Goal: Communication & Community: Answer question/provide support

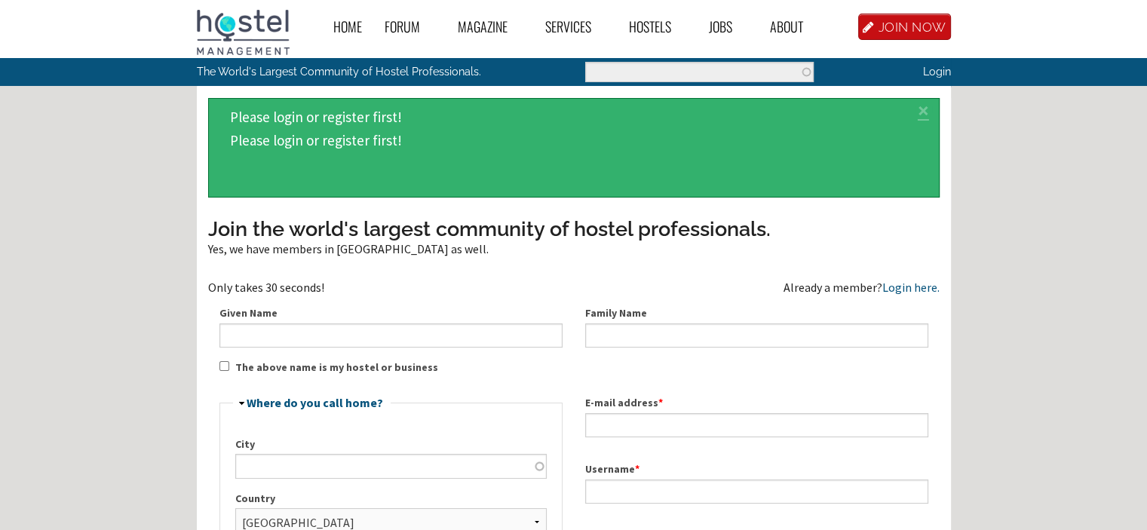
type input "[EMAIL_ADDRESS][DOMAIN_NAME]"
click at [941, 70] on link "Login" at bounding box center [937, 71] width 28 height 13
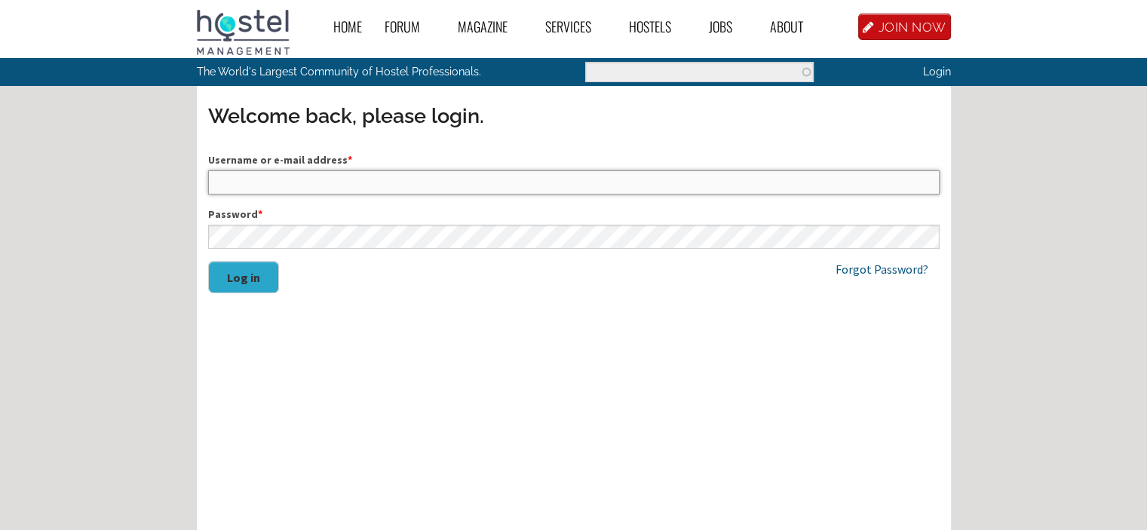
type input "[EMAIL_ADDRESS][DOMAIN_NAME]"
click at [232, 271] on button "Log in" at bounding box center [243, 277] width 71 height 32
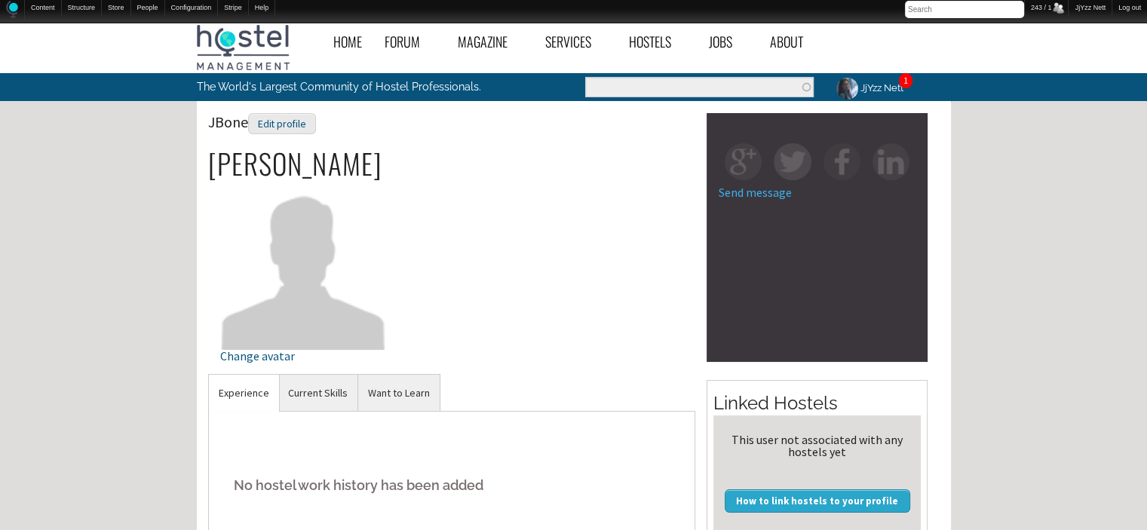
scroll to position [30, 0]
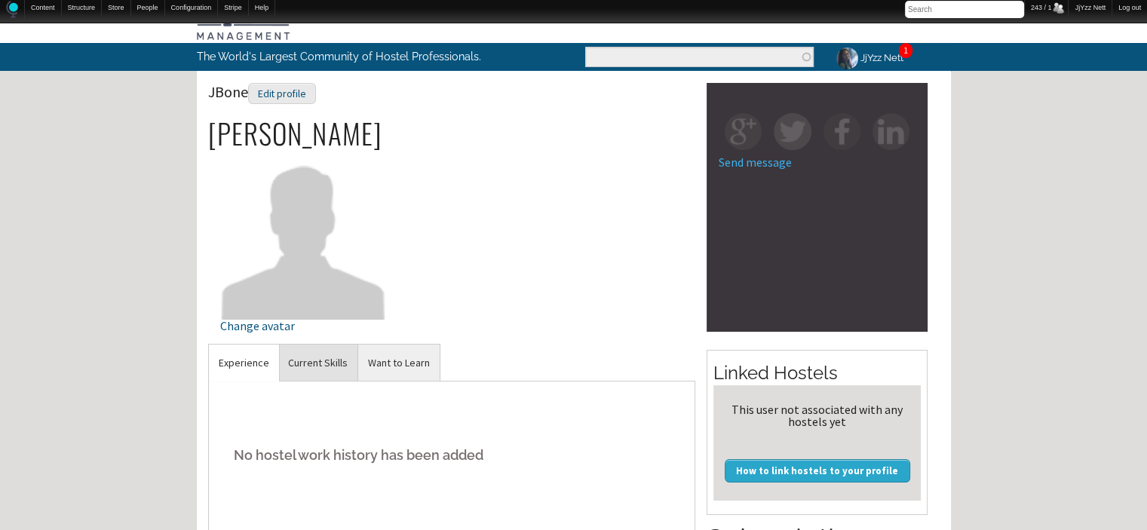
click at [312, 367] on link "Current Skills" at bounding box center [317, 363] width 79 height 37
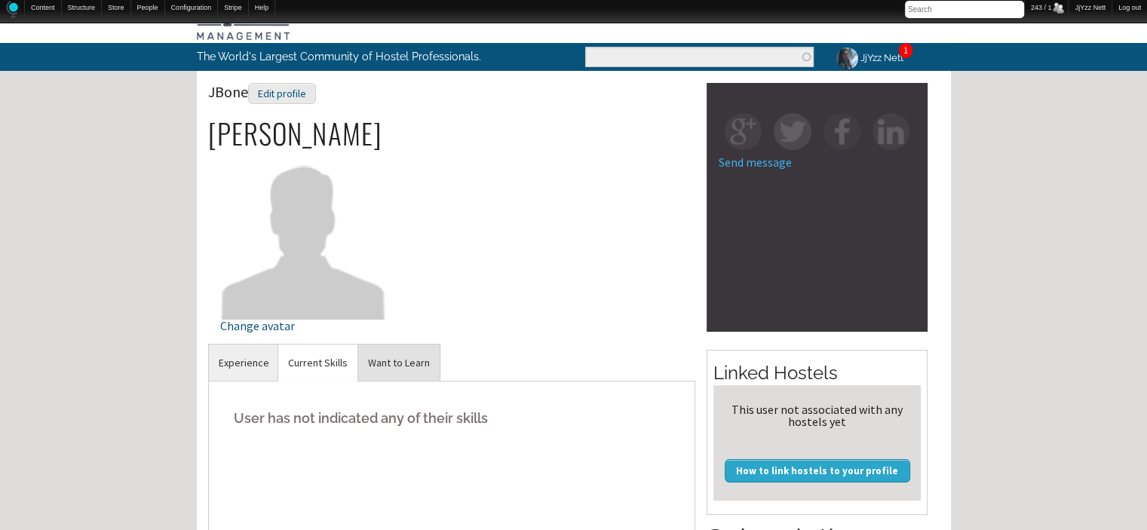
click at [380, 356] on link "Want to Learn" at bounding box center [398, 363] width 81 height 37
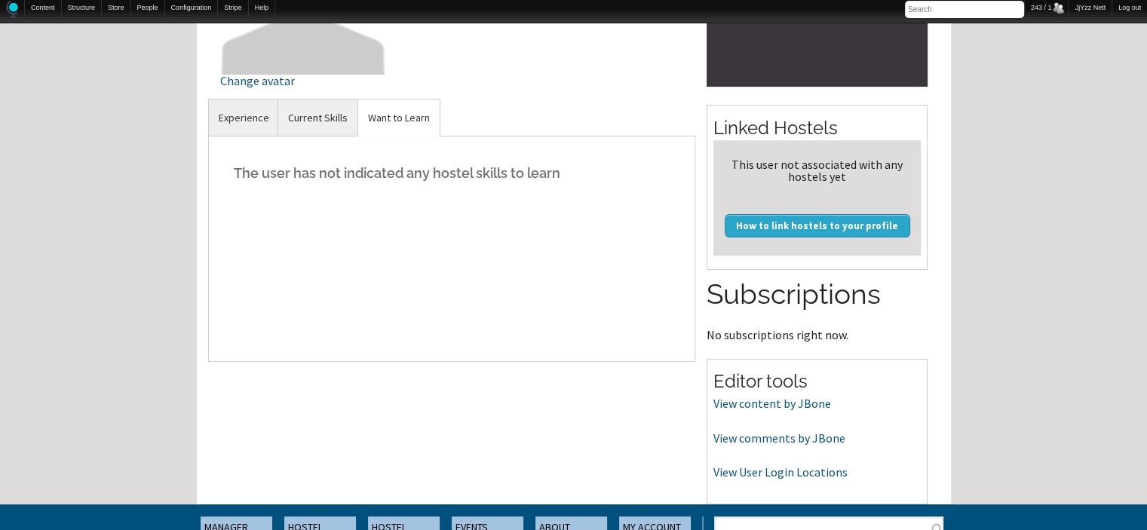
scroll to position [272, 0]
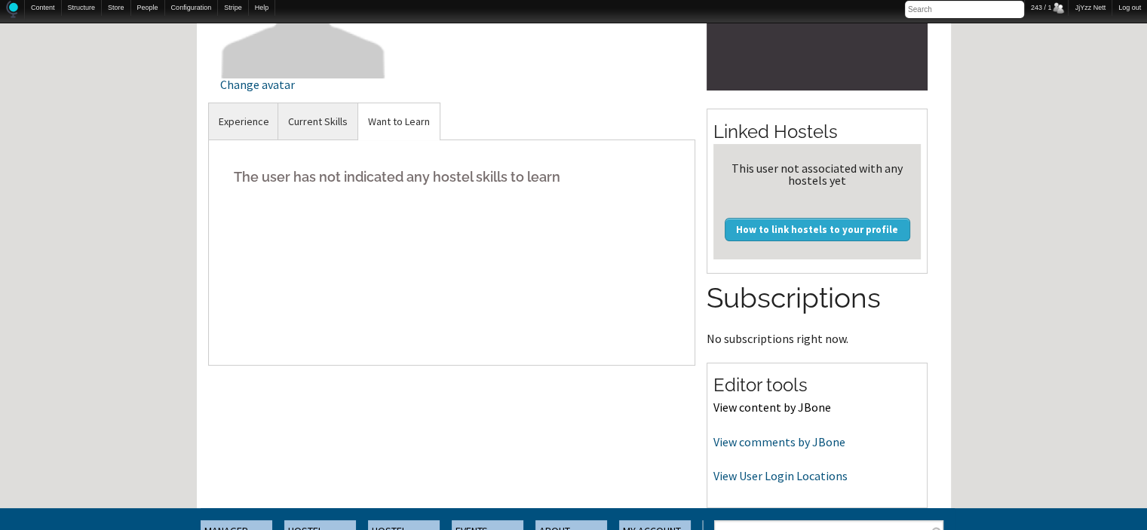
click at [765, 406] on link "View content by JBone" at bounding box center [773, 407] width 118 height 15
click at [782, 444] on link "View comments by JBone" at bounding box center [780, 441] width 132 height 15
click at [786, 474] on link "View User Login Locations" at bounding box center [781, 475] width 134 height 15
click at [738, 404] on link "View content by JBone" at bounding box center [773, 407] width 118 height 15
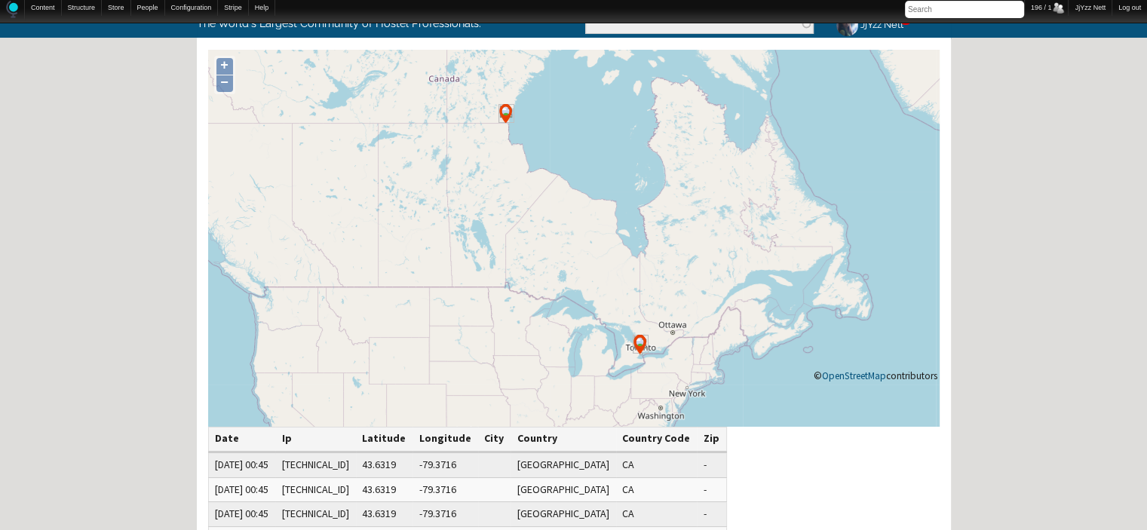
scroll to position [91, 0]
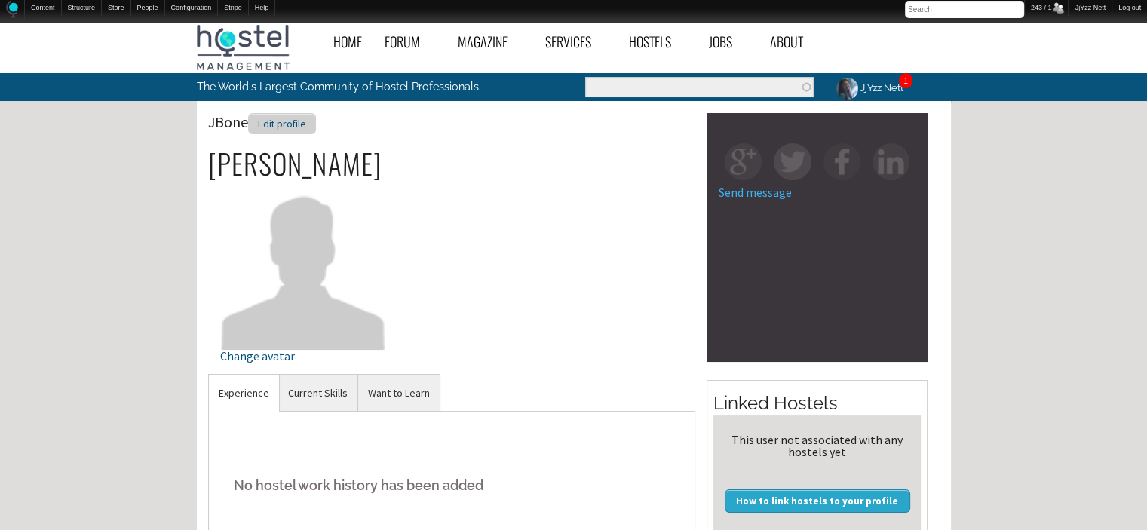
click at [294, 120] on div "Edit profile" at bounding box center [282, 124] width 68 height 22
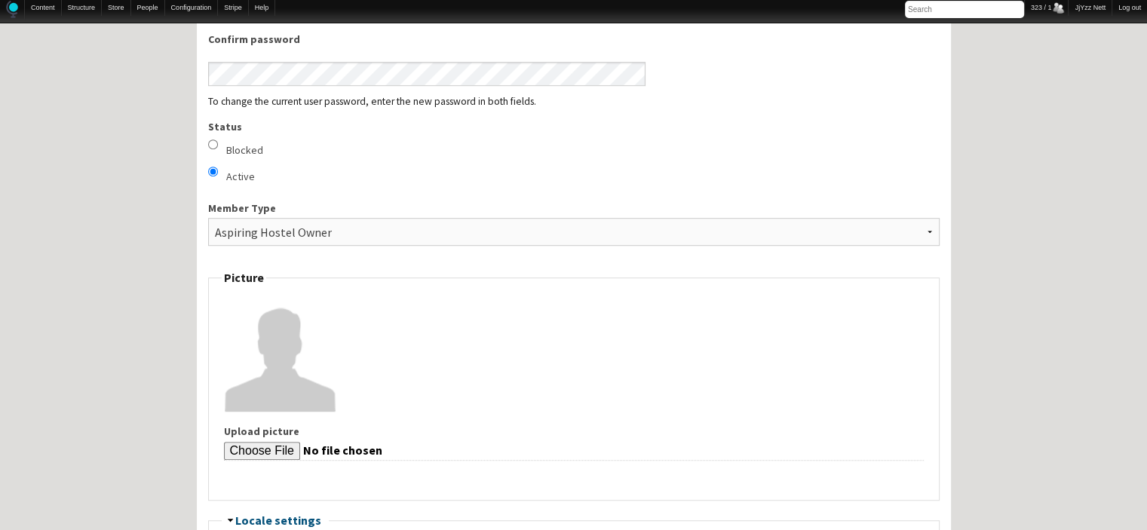
scroll to position [905, 0]
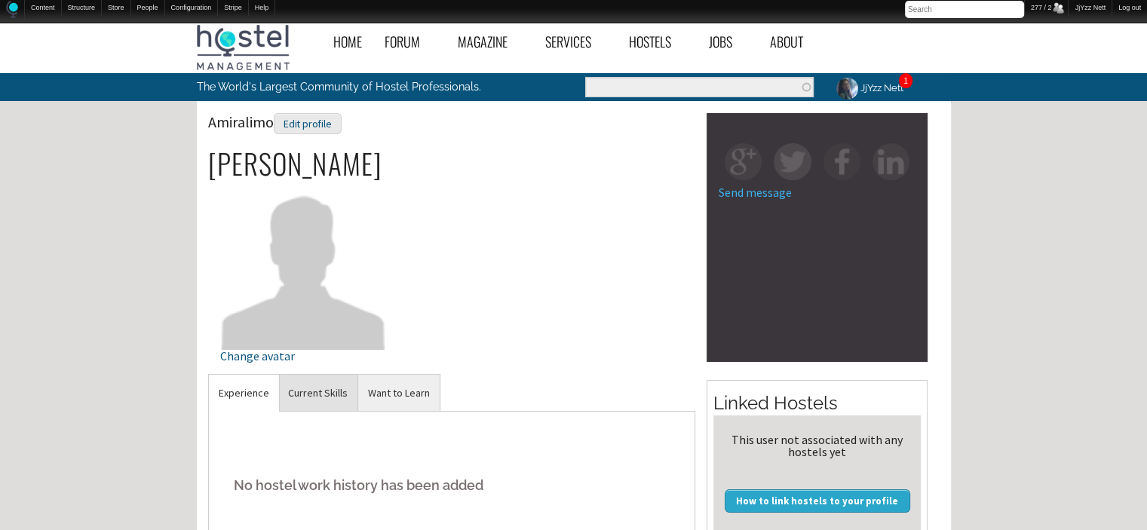
click at [322, 395] on link "Current Skills" at bounding box center [317, 393] width 79 height 37
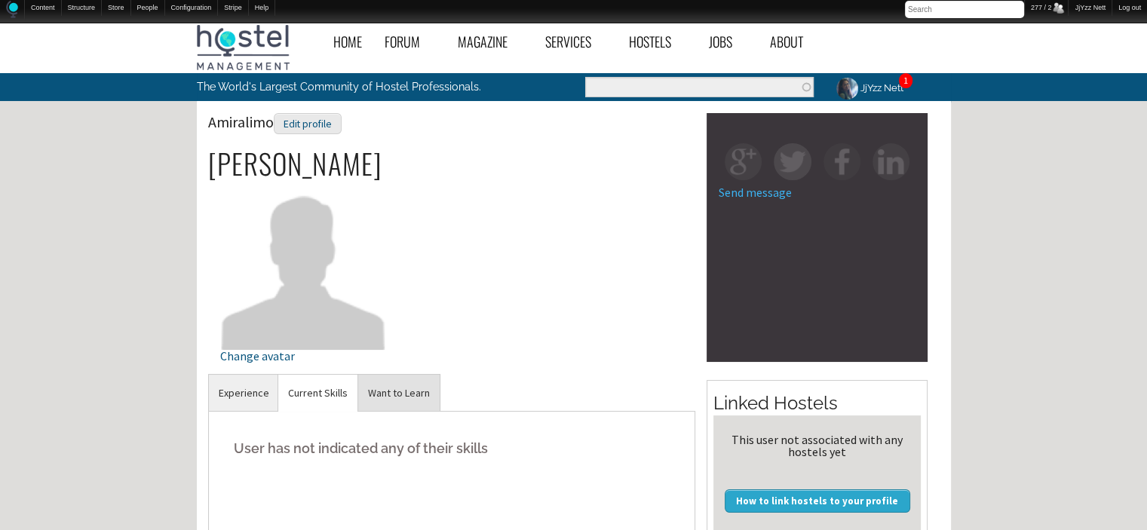
click at [406, 398] on link "Want to Learn" at bounding box center [398, 393] width 81 height 37
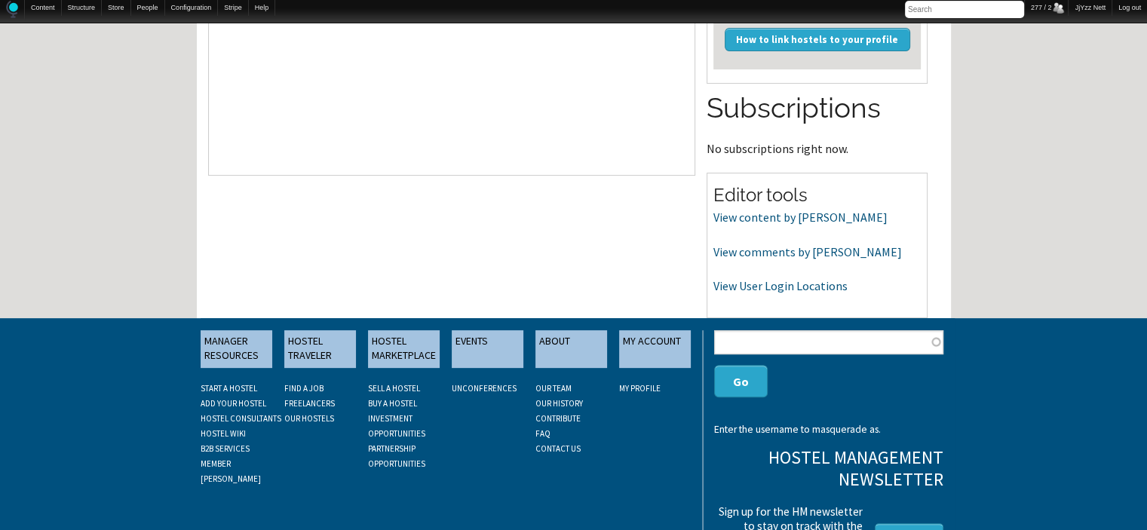
scroll to position [493, 0]
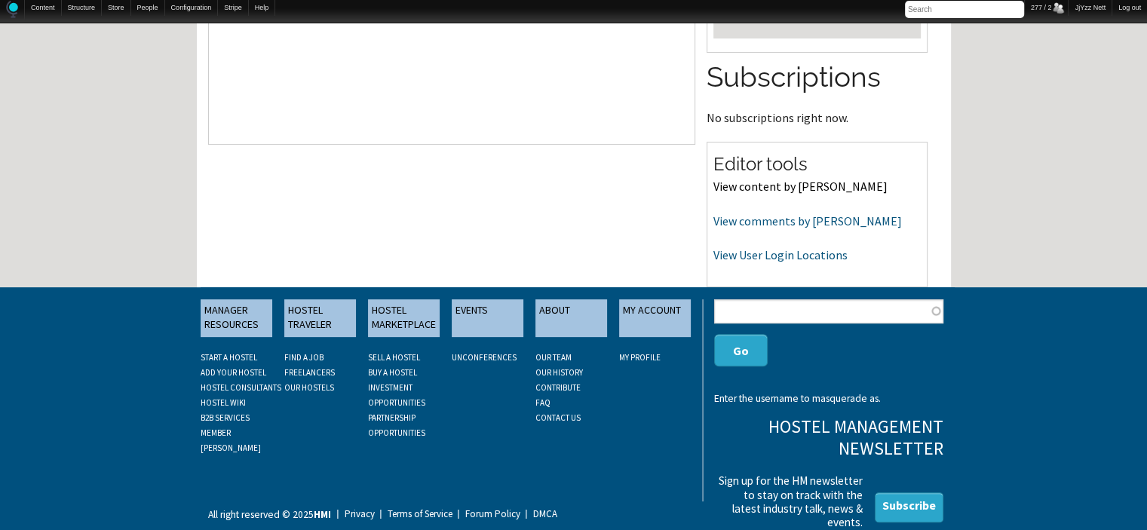
click at [806, 183] on link "View content by Amiralimo" at bounding box center [801, 186] width 174 height 15
click at [739, 219] on link "View comments by Amiralimo" at bounding box center [808, 220] width 189 height 15
click at [727, 218] on link "View comments by [PERSON_NAME]" at bounding box center [808, 220] width 189 height 15
click at [746, 249] on link "View User Login Locations" at bounding box center [781, 254] width 134 height 15
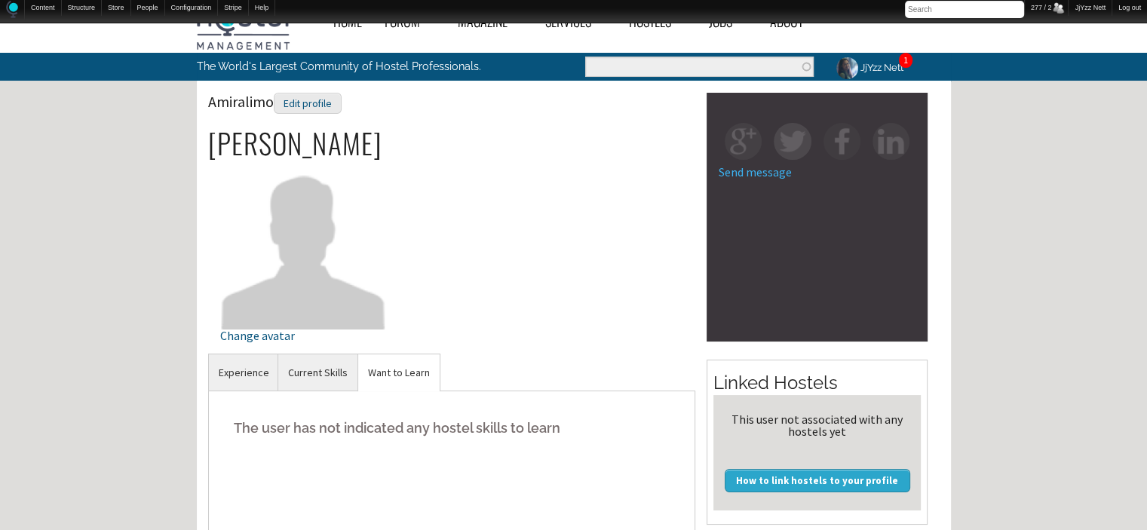
scroll to position [0, 0]
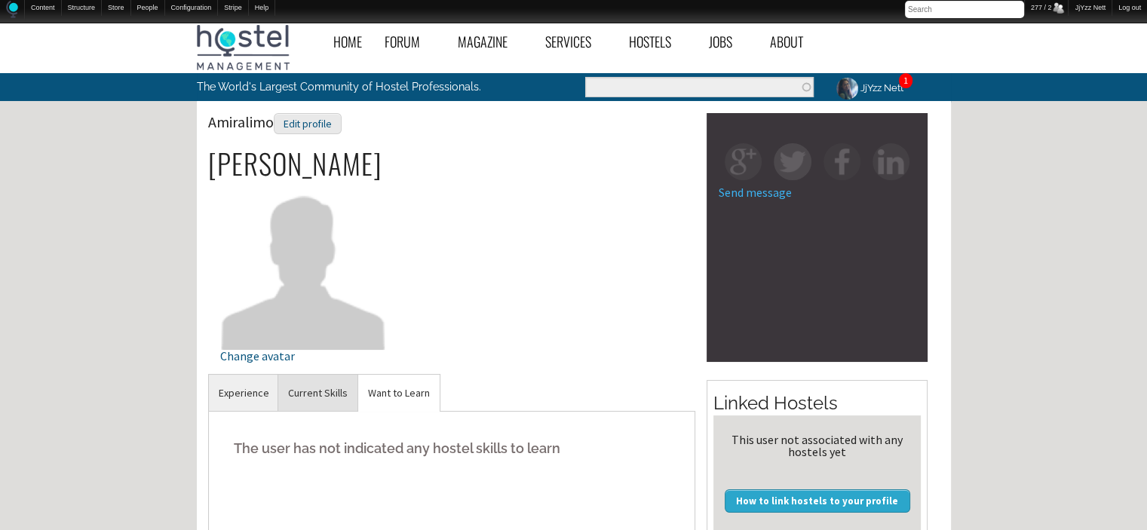
click at [326, 395] on link "Current Skills" at bounding box center [317, 393] width 79 height 37
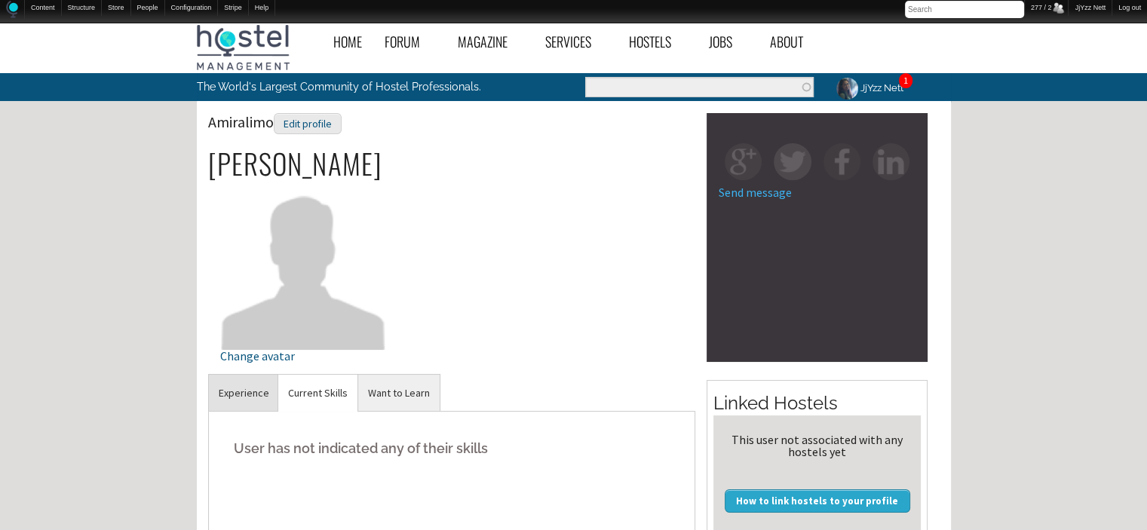
click at [235, 391] on link "Experience" at bounding box center [244, 393] width 70 height 37
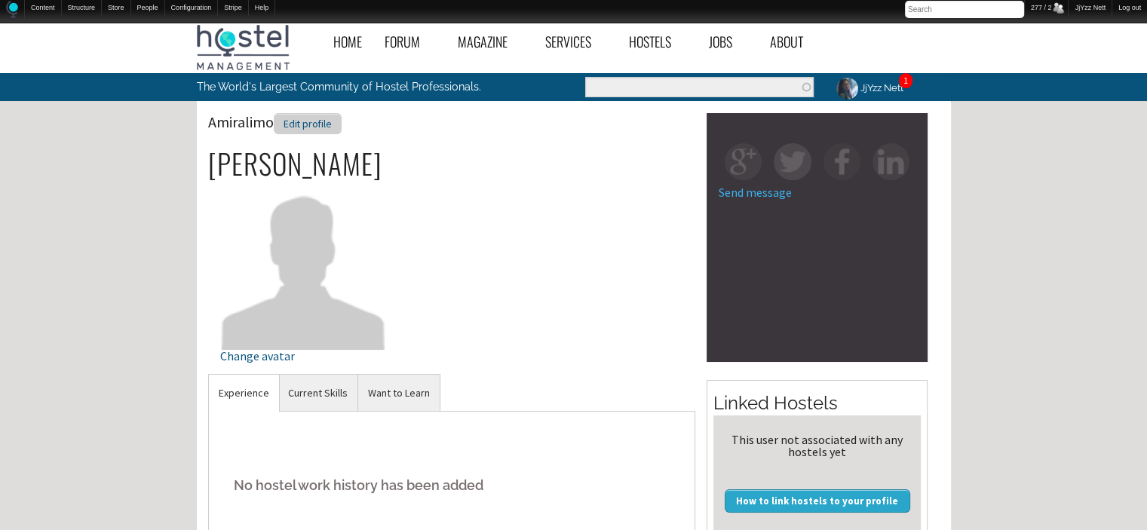
click at [304, 126] on div "Edit profile" at bounding box center [308, 124] width 68 height 22
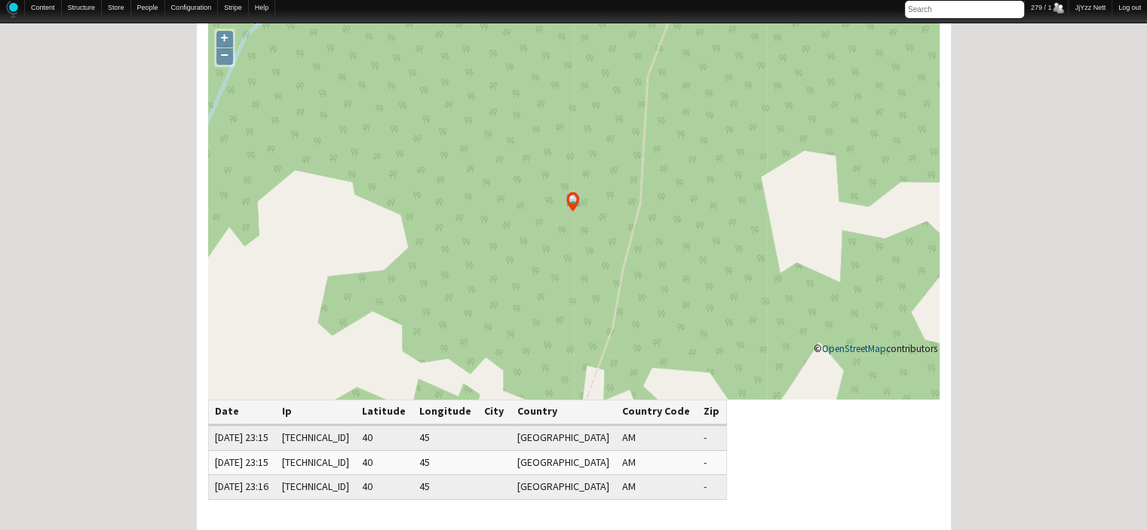
scroll to position [121, 0]
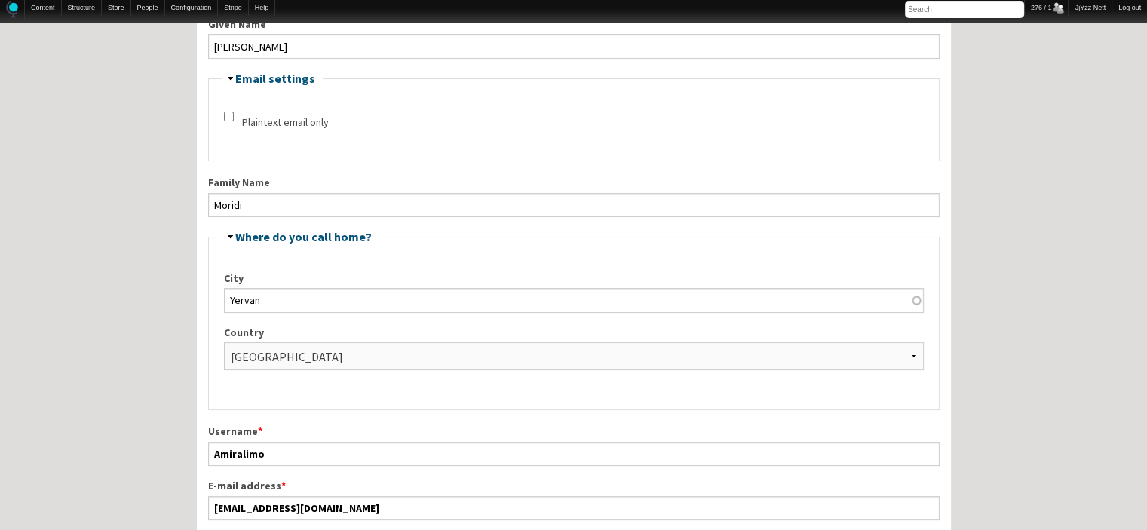
scroll to position [307, 0]
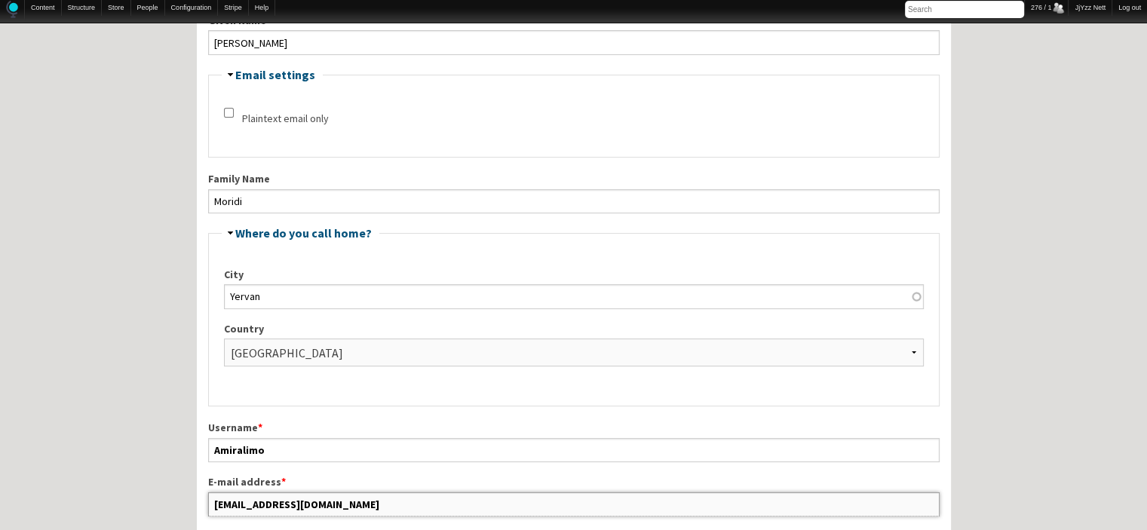
drag, startPoint x: 483, startPoint y: 502, endPoint x: 172, endPoint y: 503, distance: 310.8
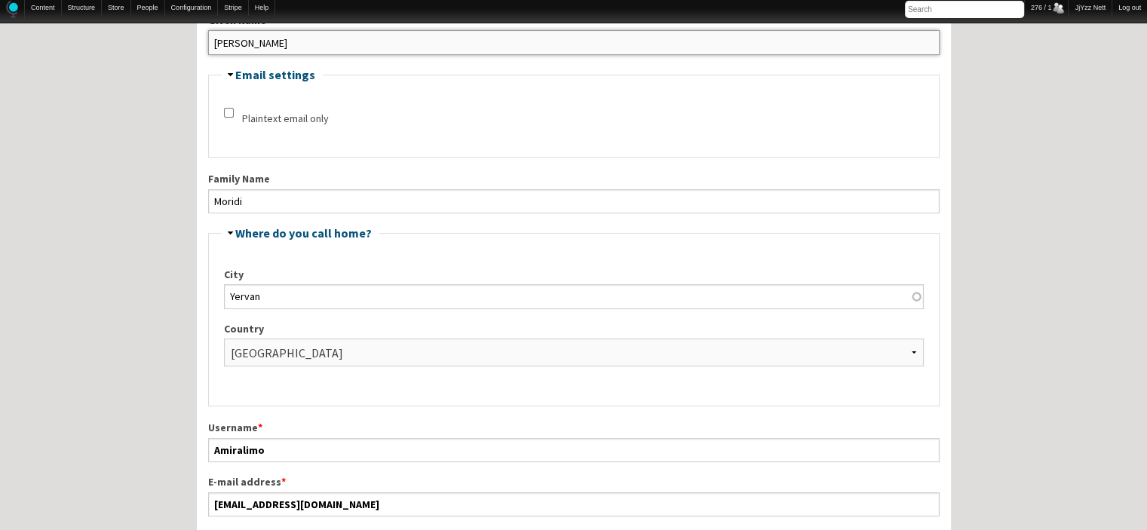
drag, startPoint x: 296, startPoint y: 40, endPoint x: 192, endPoint y: 72, distance: 108.8
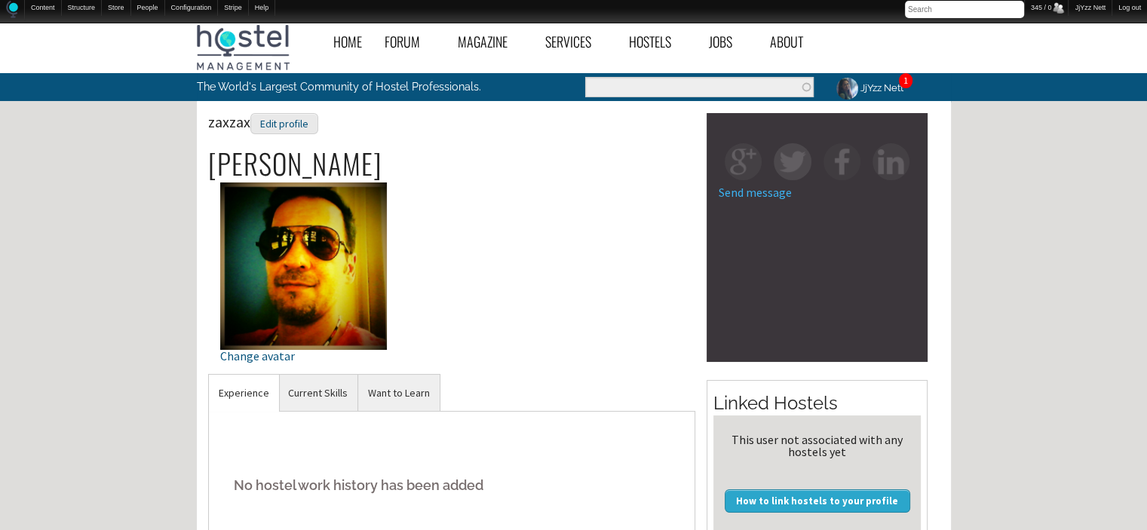
click at [250, 157] on h2 "Zarko Zrnic" at bounding box center [452, 164] width 488 height 32
click at [324, 389] on link "Current Skills" at bounding box center [317, 393] width 79 height 37
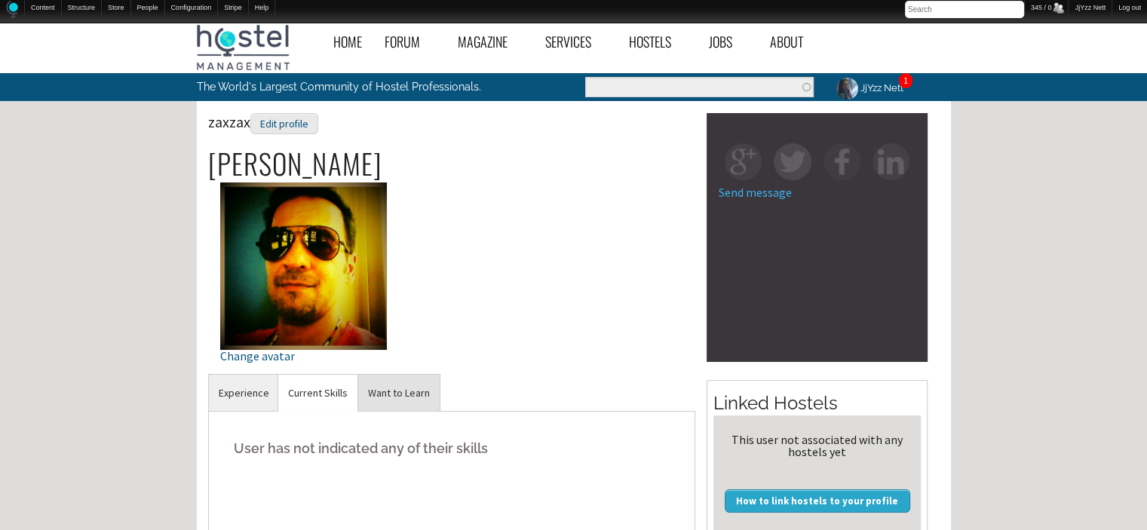
click at [378, 392] on link "Want to Learn" at bounding box center [398, 393] width 81 height 37
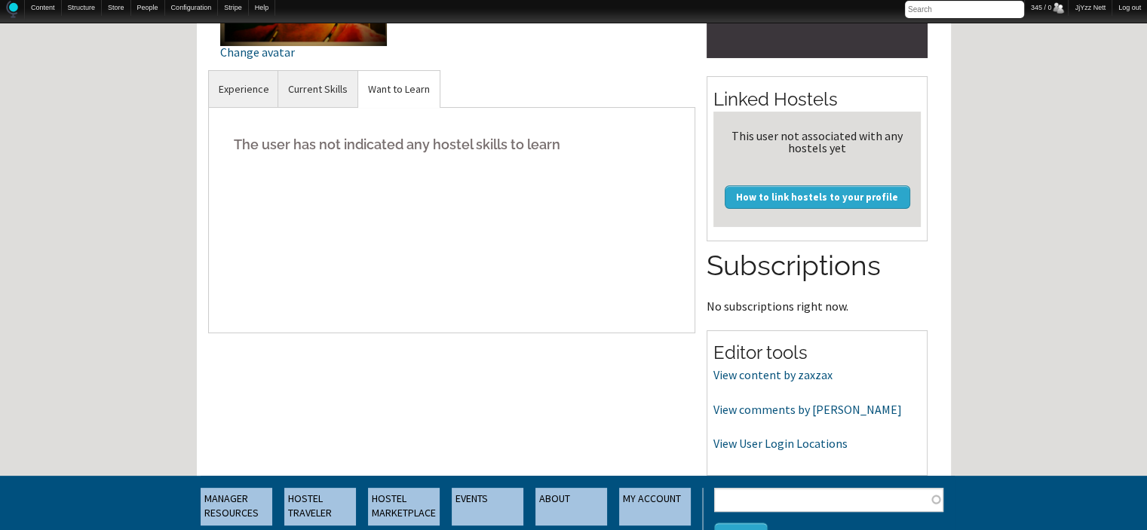
scroll to position [332, 0]
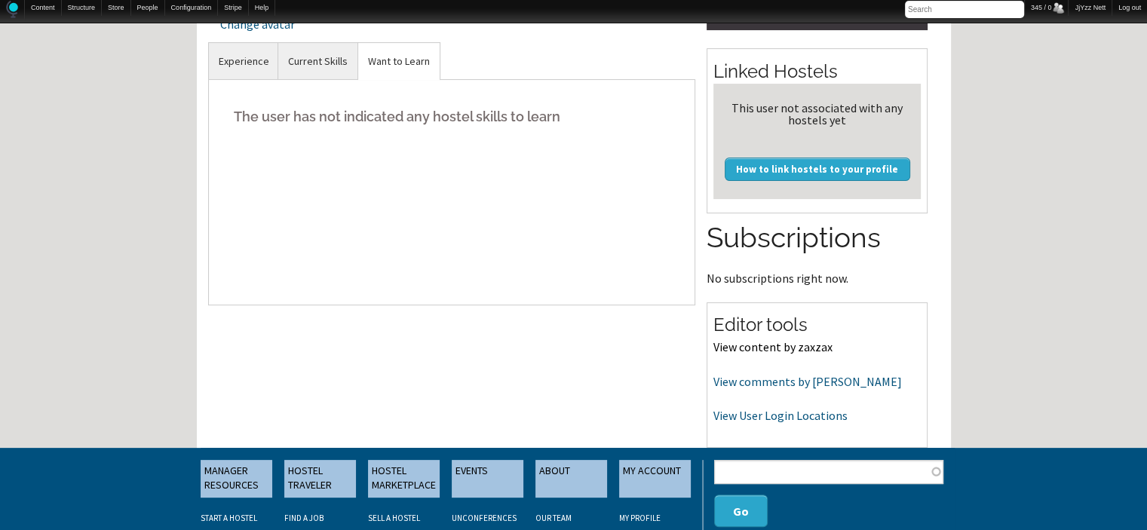
click at [757, 343] on link "View content by zaxzax" at bounding box center [773, 346] width 119 height 15
click at [767, 382] on link "View comments by zaxzax" at bounding box center [808, 381] width 189 height 15
click at [769, 382] on link "View comments by zaxzax" at bounding box center [808, 381] width 189 height 15
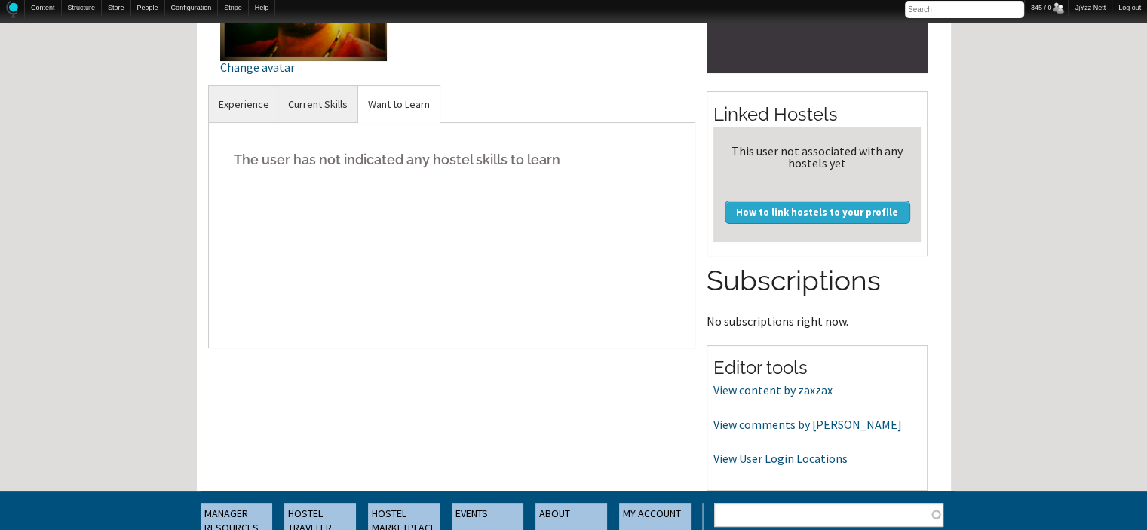
scroll to position [493, 0]
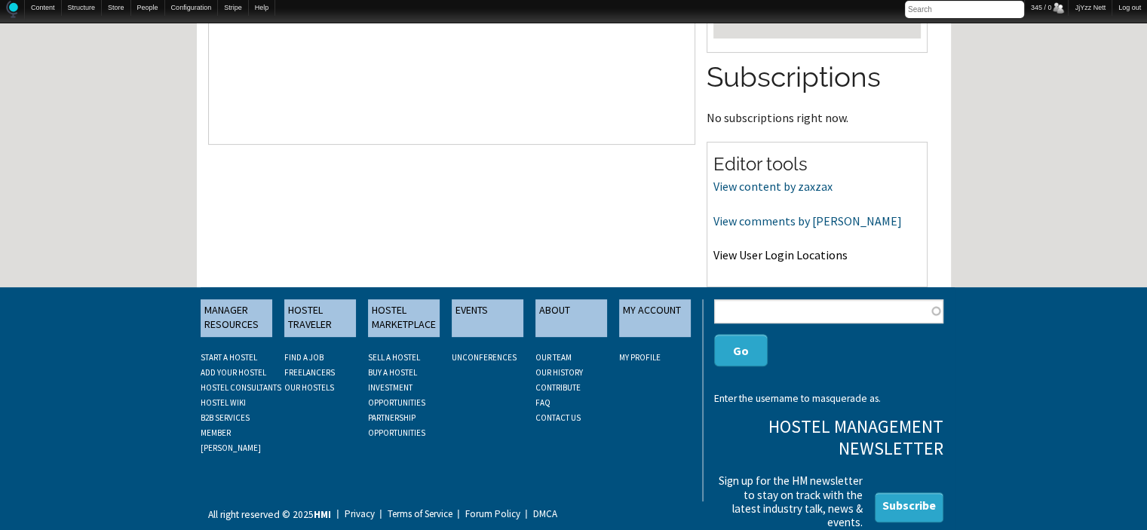
click at [764, 251] on link "View User Login Locations" at bounding box center [781, 254] width 134 height 15
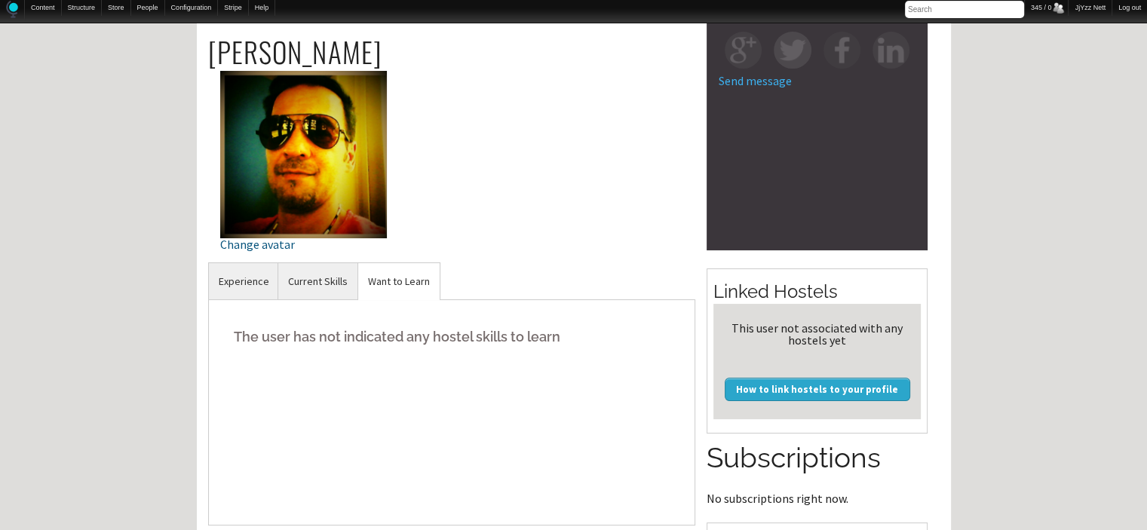
scroll to position [0, 0]
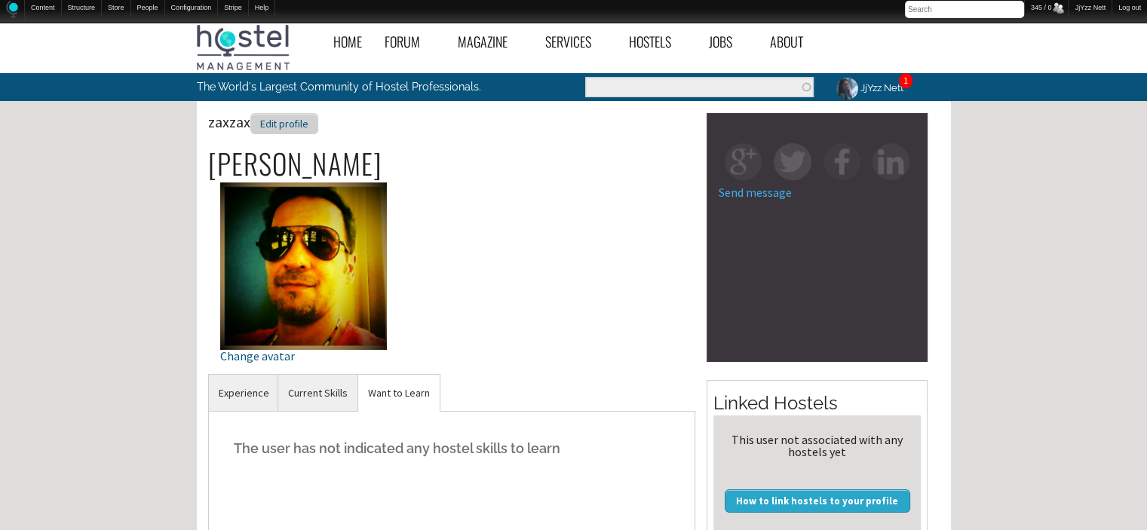
click at [278, 125] on div "Edit profile" at bounding box center [284, 124] width 68 height 22
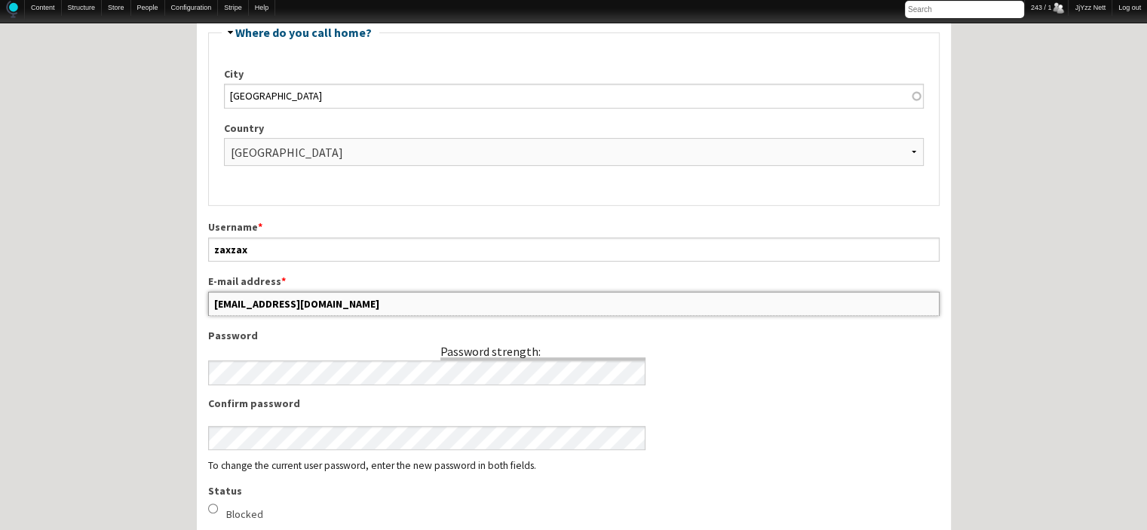
scroll to position [646, 0]
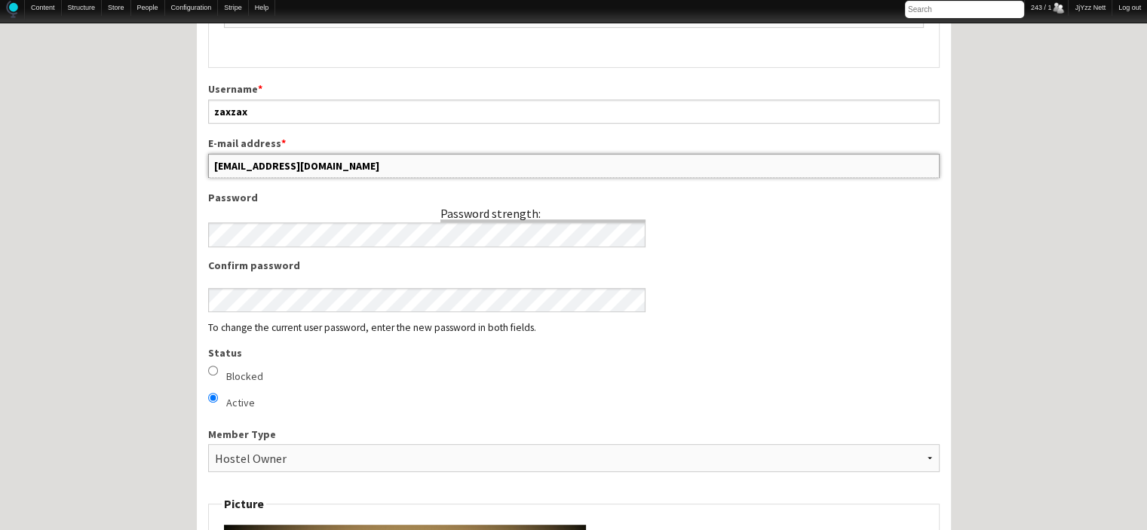
drag, startPoint x: 337, startPoint y: 510, endPoint x: 181, endPoint y: 312, distance: 251.9
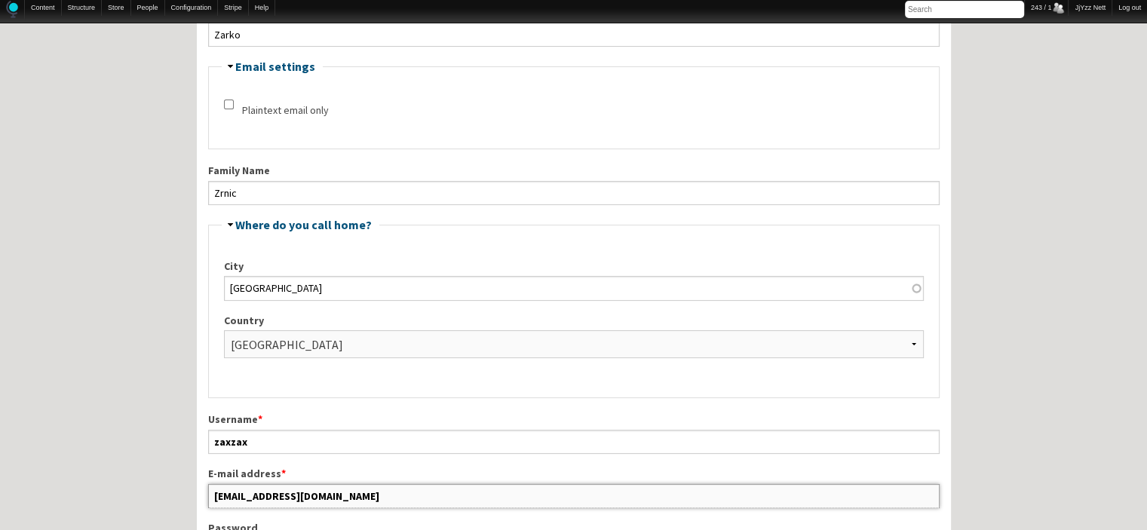
scroll to position [302, 0]
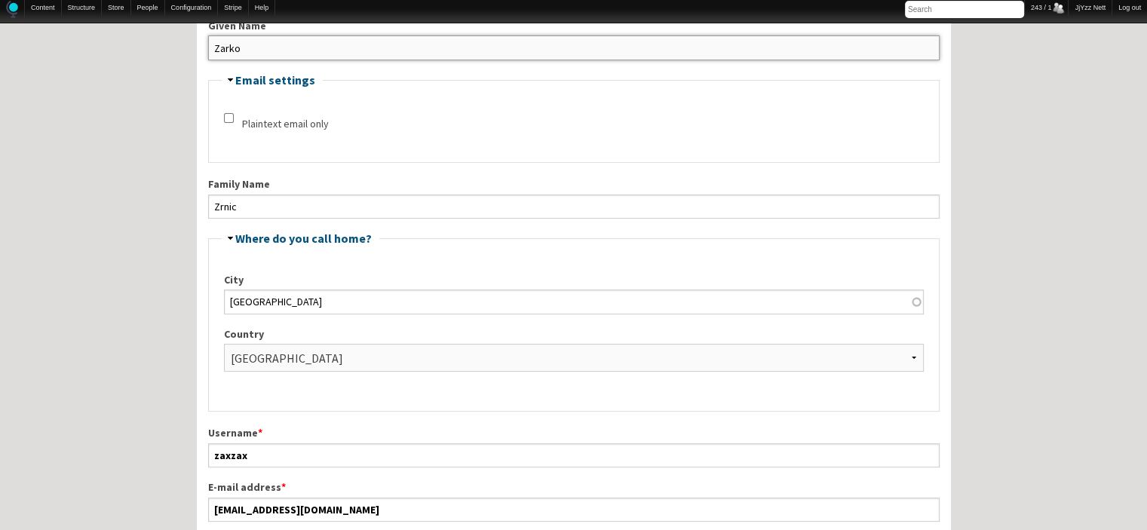
drag, startPoint x: 252, startPoint y: 43, endPoint x: 186, endPoint y: 51, distance: 66.9
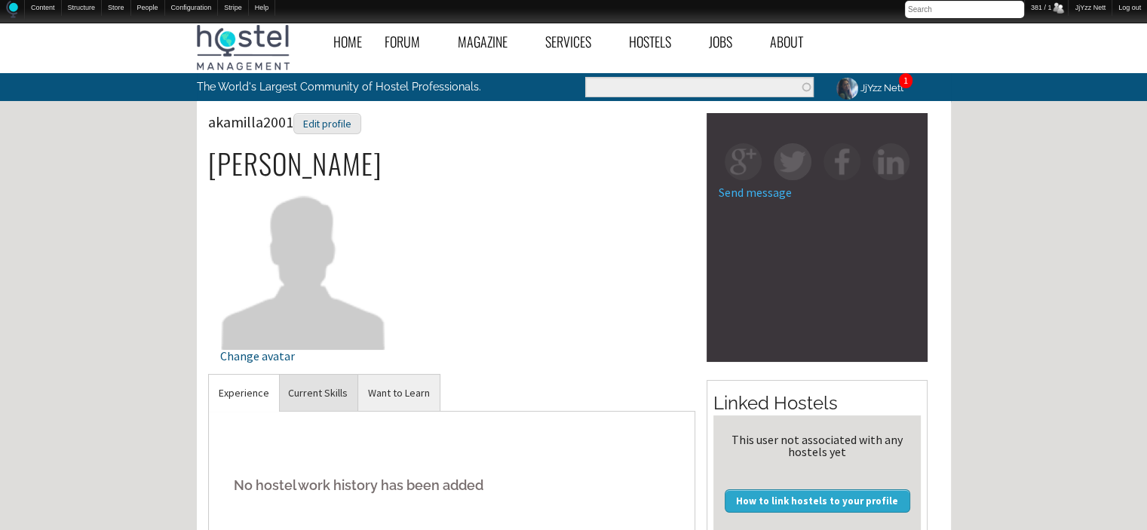
click at [298, 379] on link "Current Skills" at bounding box center [317, 393] width 79 height 37
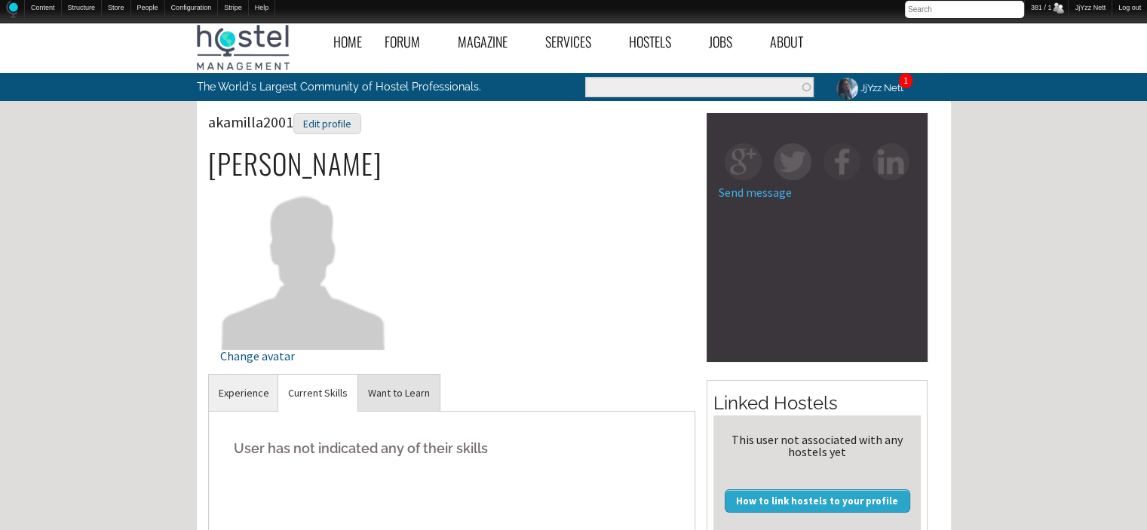
click at [426, 391] on link "Want to Learn" at bounding box center [398, 393] width 81 height 37
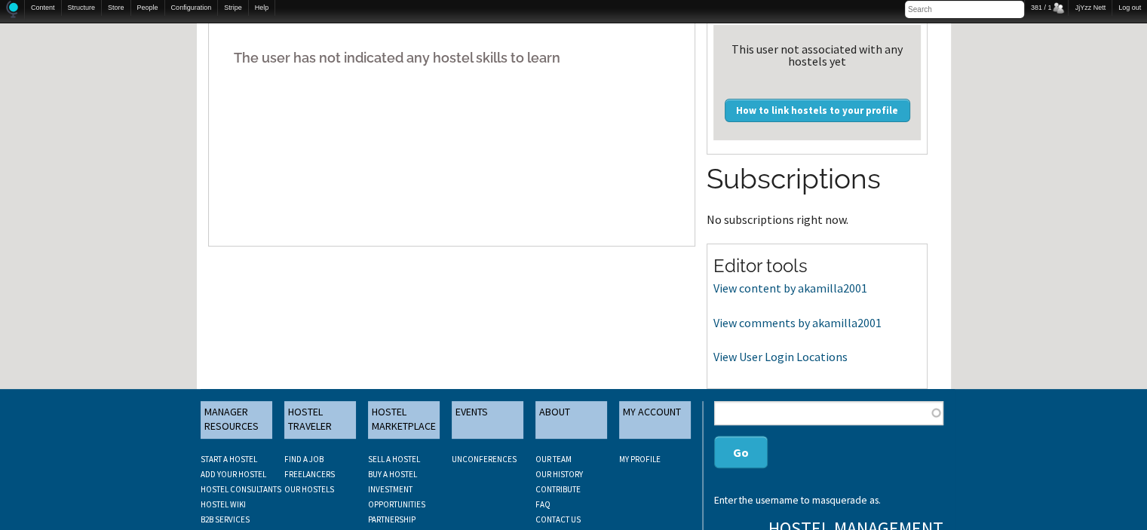
scroll to position [392, 0]
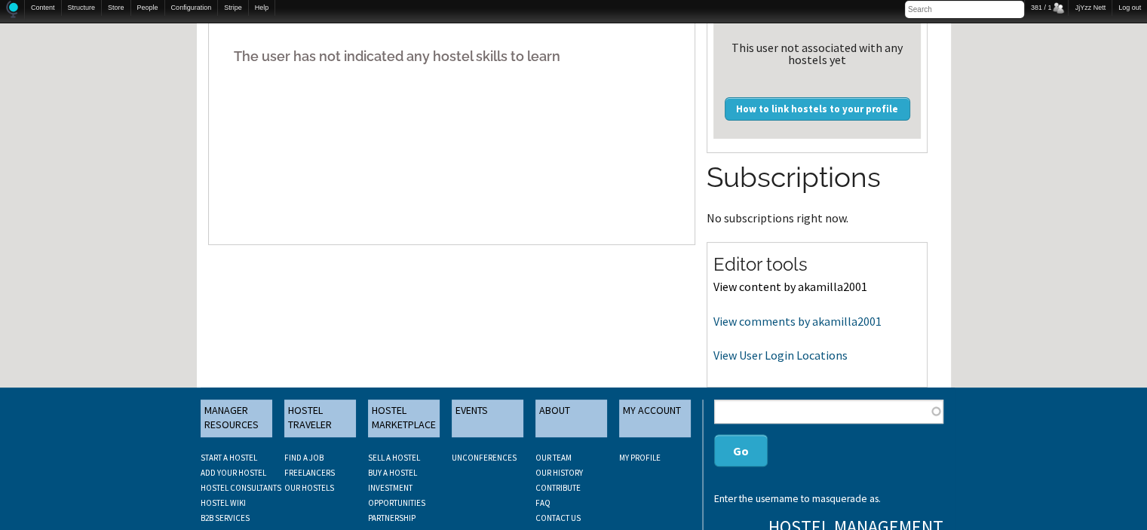
click at [785, 287] on link "View content by akamilla2001" at bounding box center [791, 286] width 154 height 15
click at [791, 316] on link "View comments by akamilla2001" at bounding box center [798, 321] width 168 height 15
click at [777, 286] on link "View content by akamilla2001" at bounding box center [791, 286] width 154 height 15
